Goal: Task Accomplishment & Management: Use online tool/utility

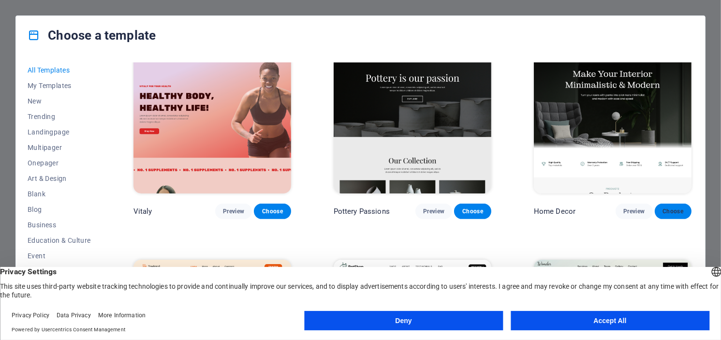
scroll to position [441, 0]
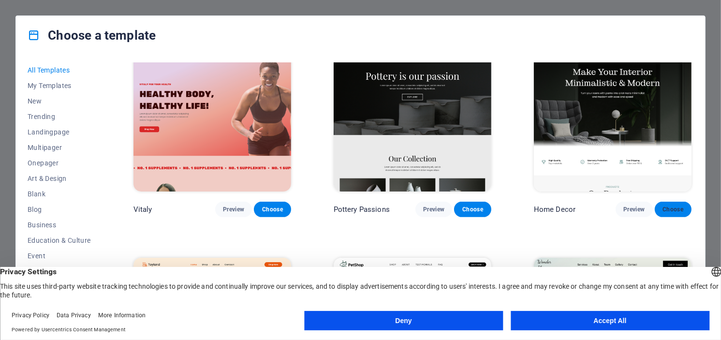
click at [675, 205] on span "Choose" at bounding box center [672, 209] width 21 height 8
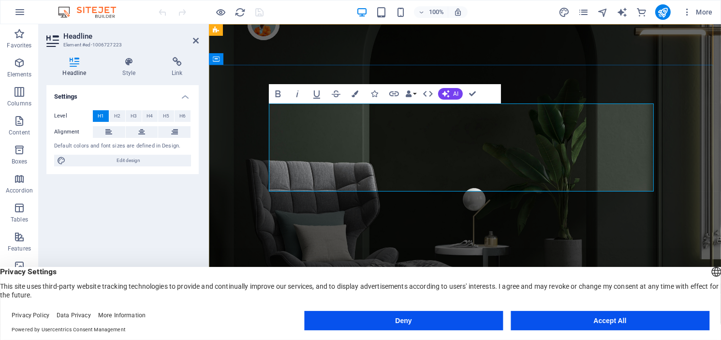
click at [196, 46] on header "Headline Element #ed-1006727223" at bounding box center [122, 36] width 152 height 25
click at [196, 41] on icon at bounding box center [196, 41] width 6 height 8
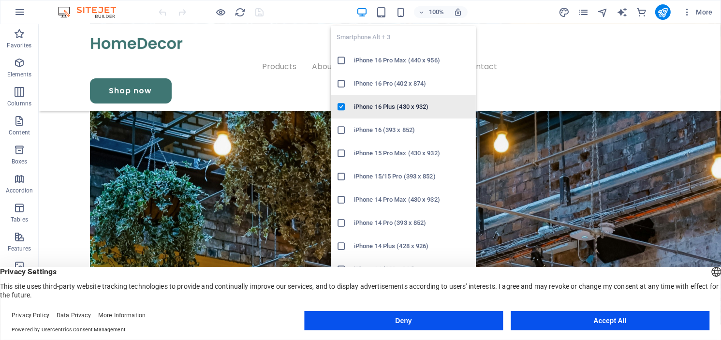
scroll to position [59, 0]
